Goal: Find specific fact: Find contact information

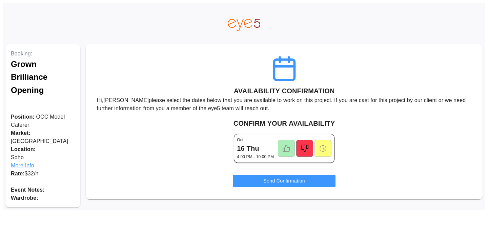
click at [20, 162] on span "More Info" at bounding box center [43, 166] width 64 height 8
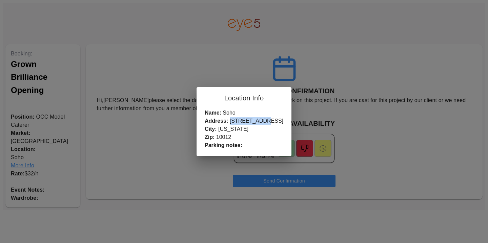
drag, startPoint x: 274, startPoint y: 122, endPoint x: 241, endPoint y: 123, distance: 32.5
click at [241, 123] on div "Name: Soho Address: [STREET_ADDRESS][US_STATE] Parking notes:" at bounding box center [243, 132] width 95 height 47
copy div "[STREET_ADDRESS]"
click at [351, 41] on div "Location Info Name: Soho Address: [STREET_ADDRESS][US_STATE] Parking notes:" at bounding box center [244, 121] width 488 height 243
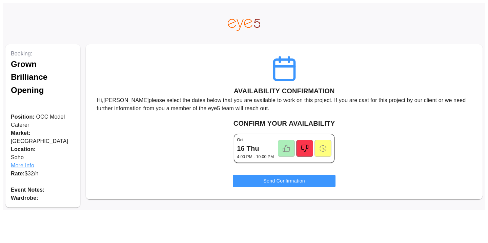
click at [285, 149] on icon at bounding box center [286, 149] width 8 height 8
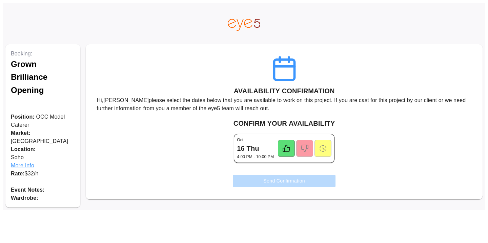
click at [274, 181] on button "Send Confirmation" at bounding box center [284, 181] width 103 height 13
